Goal: Task Accomplishment & Management: Use online tool/utility

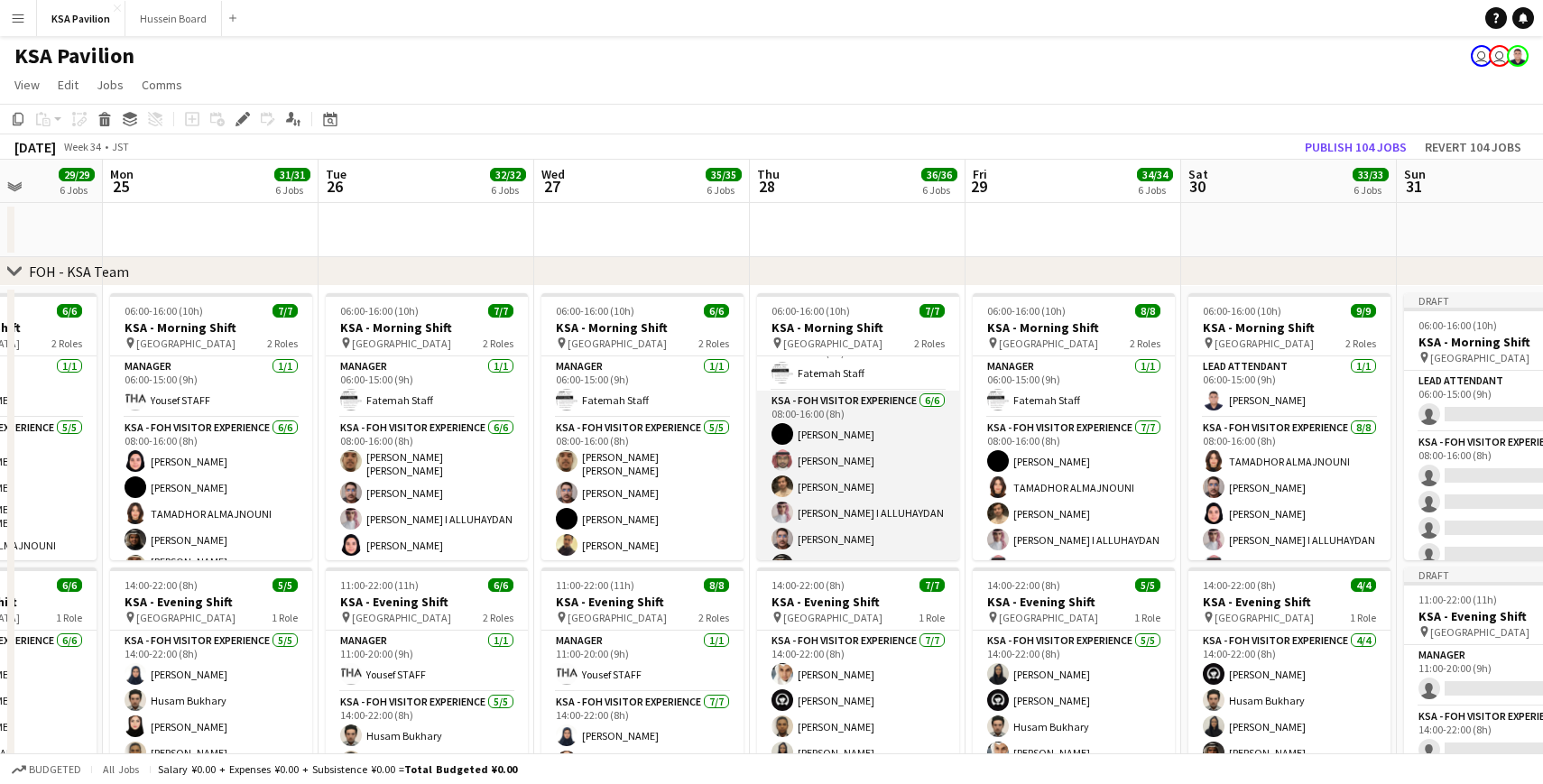
scroll to position [30, 0]
click at [901, 472] on app-card-role "KSA - FOH Visitor Experience [DATE] 08:00-16:00 (8h) [PERSON_NAME] Aloshaiwy [P…" at bounding box center [858, 483] width 203 height 192
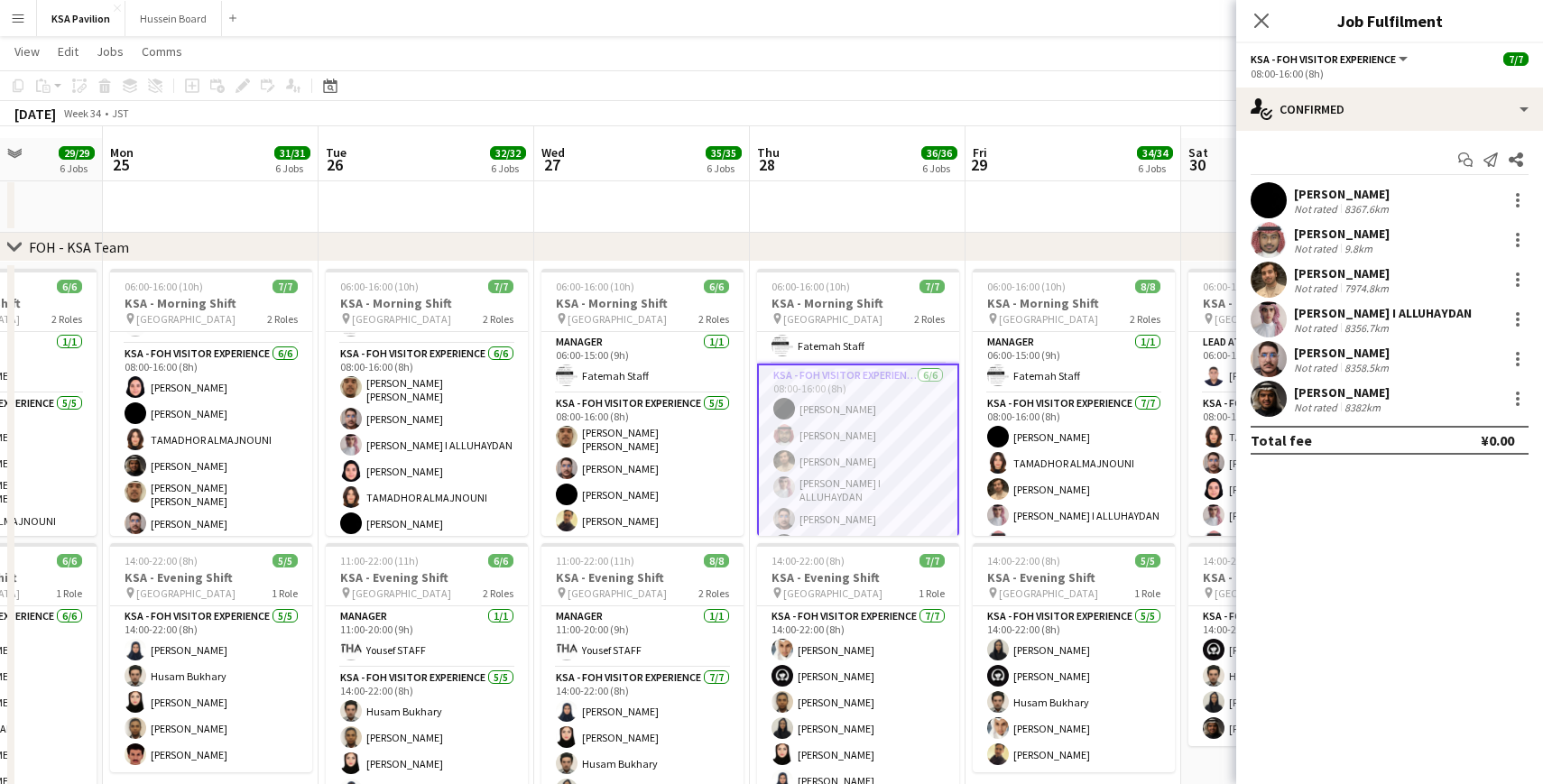
scroll to position [21, 0]
